Goal: Find specific page/section: Find specific page/section

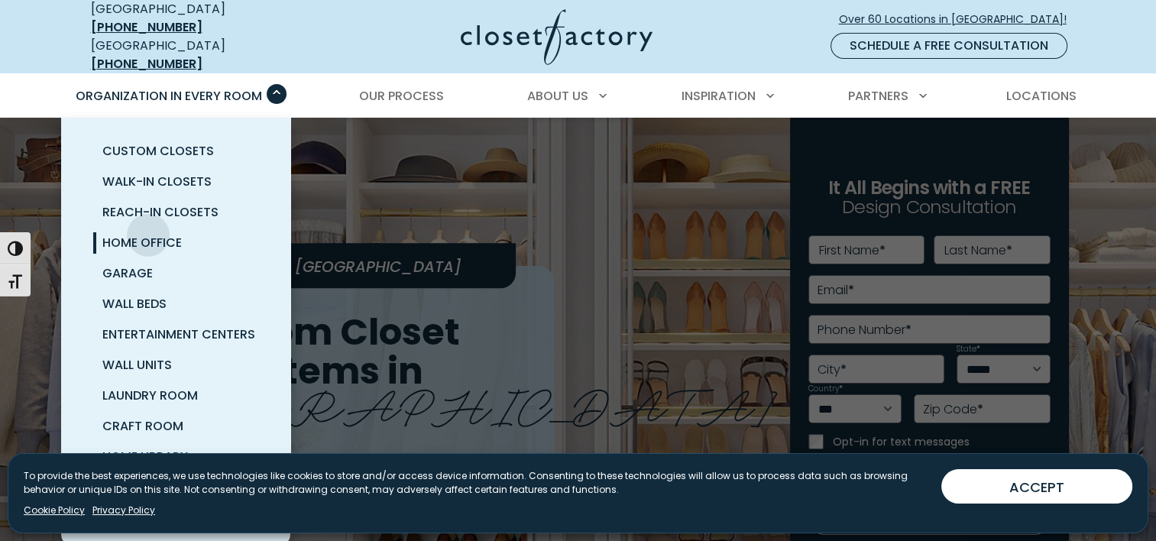
click at [148, 234] on span "Home Office" at bounding box center [141, 243] width 79 height 18
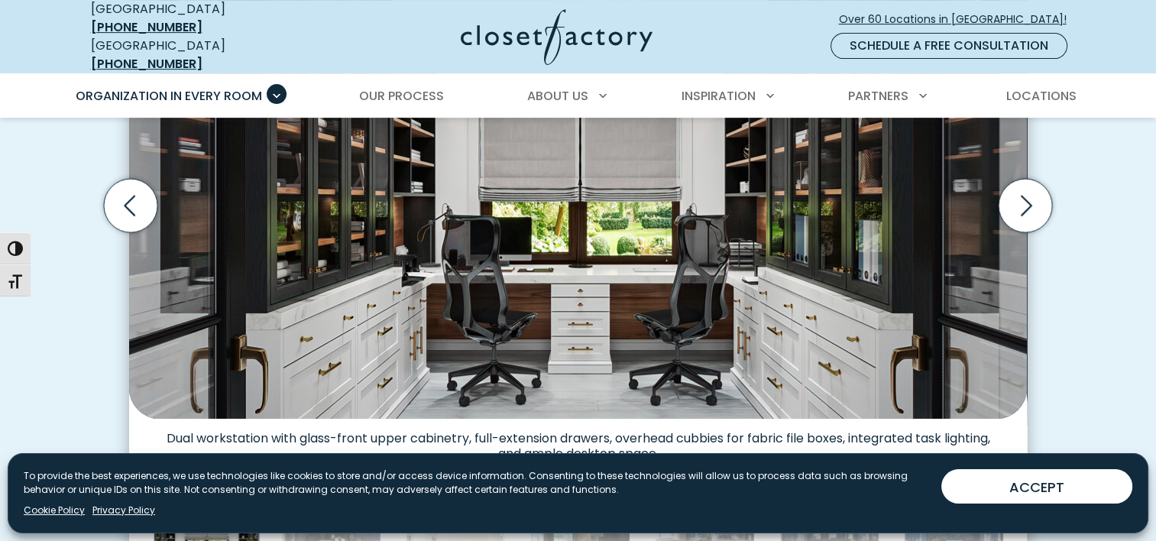
scroll to position [611, 0]
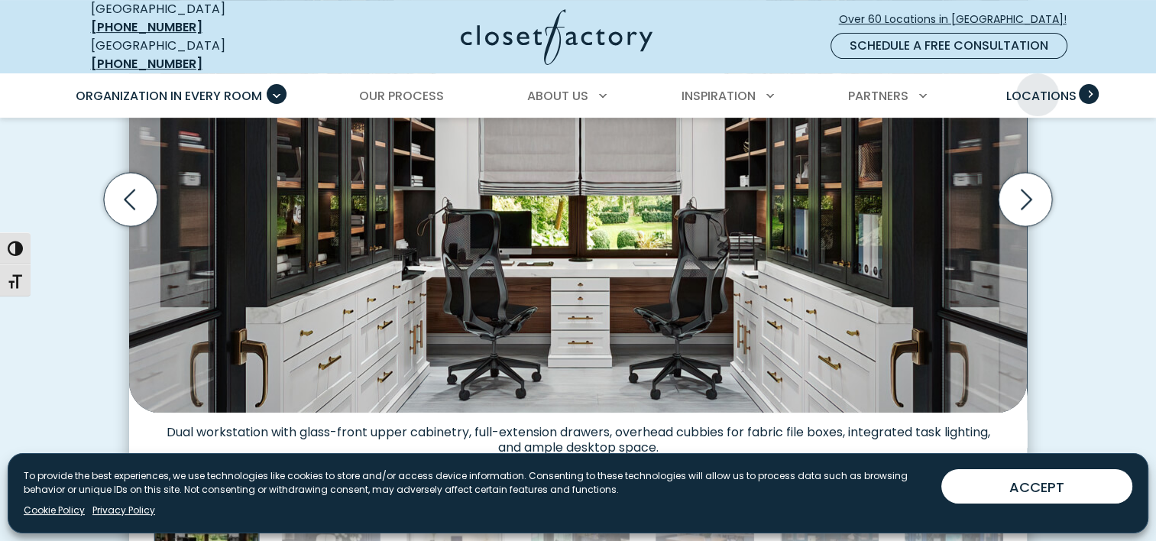
click at [1037, 87] on span "Locations" at bounding box center [1040, 96] width 70 height 18
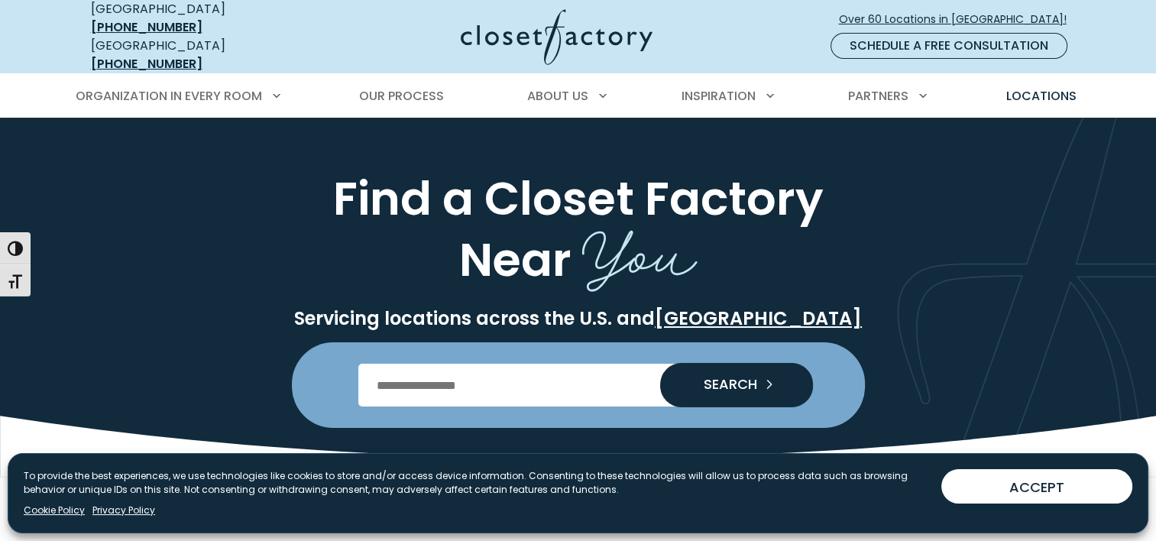
click at [613, 378] on input "Enter Postal Code" at bounding box center [577, 385] width 439 height 43
type input "*****"
click at [730, 377] on span "SEARCH" at bounding box center [724, 384] width 66 height 14
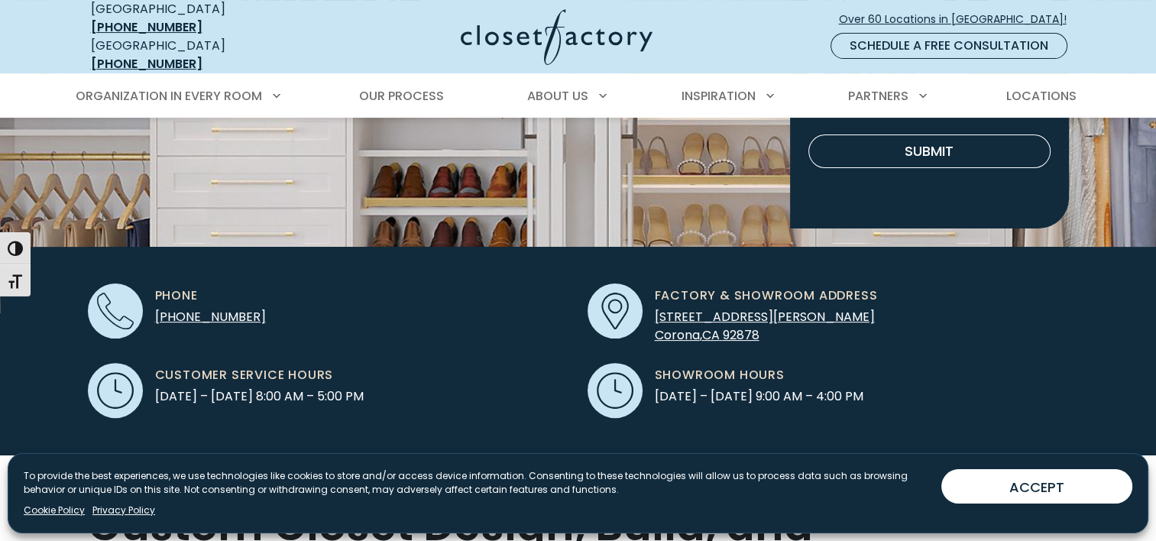
scroll to position [382, 0]
